Goal: Task Accomplishment & Management: Complete application form

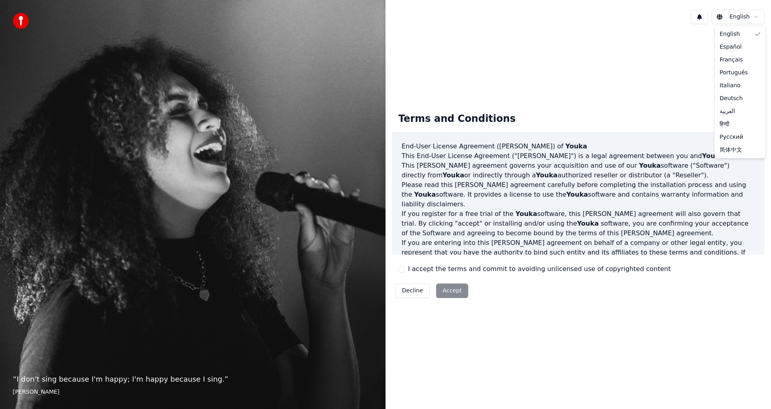
click at [746, 16] on html "“ I don't sing because I'm happy; I'm happy because I sing. ” [PERSON_NAME] [PE…" at bounding box center [385, 204] width 771 height 409
click at [748, 19] on html "“ I don't sing because I'm happy; I'm happy because I sing. ” [PERSON_NAME] [PE…" at bounding box center [385, 204] width 771 height 409
click at [403, 266] on button "I accept the terms and commit to avoiding unlicensed use of copyrighted content" at bounding box center [402, 269] width 6 height 6
click at [446, 284] on button "Accept" at bounding box center [452, 290] width 32 height 14
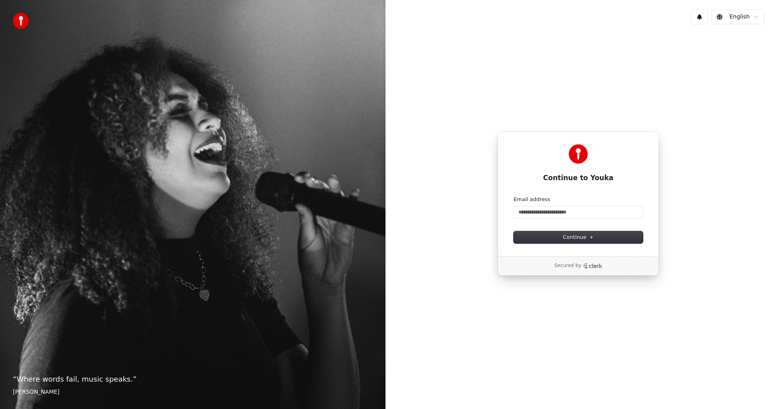
click at [587, 266] on icon "Clerk logo" at bounding box center [592, 266] width 19 height 6
